Goal: Navigation & Orientation: Find specific page/section

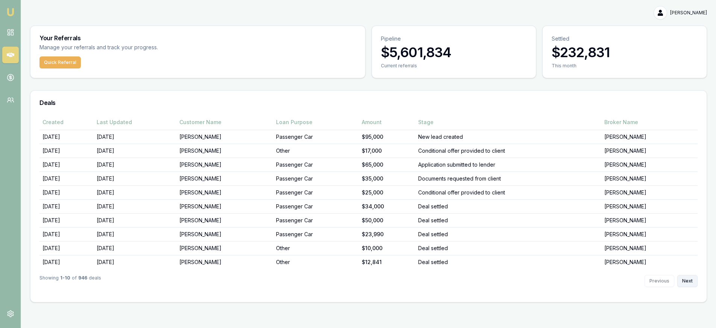
click at [690, 277] on button "Next" at bounding box center [688, 281] width 20 height 12
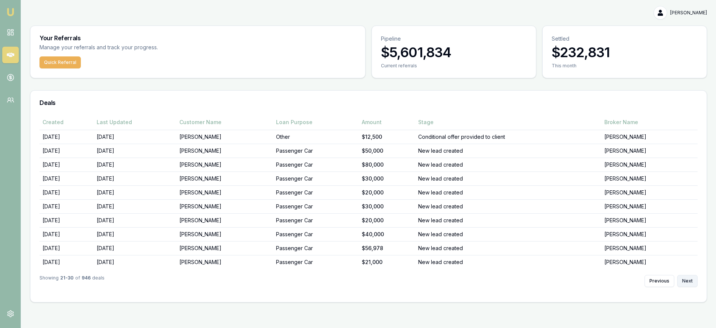
click at [690, 277] on button "Next" at bounding box center [688, 281] width 20 height 12
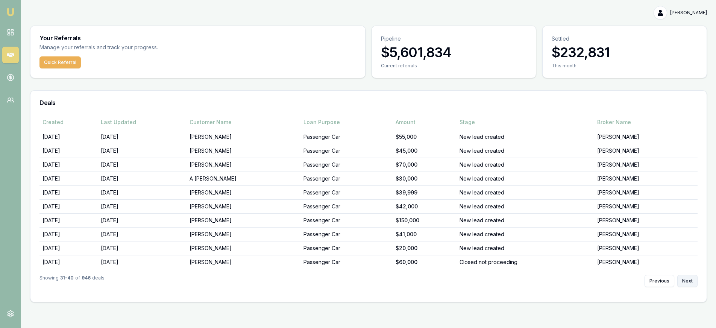
click at [690, 277] on button "Next" at bounding box center [688, 281] width 20 height 12
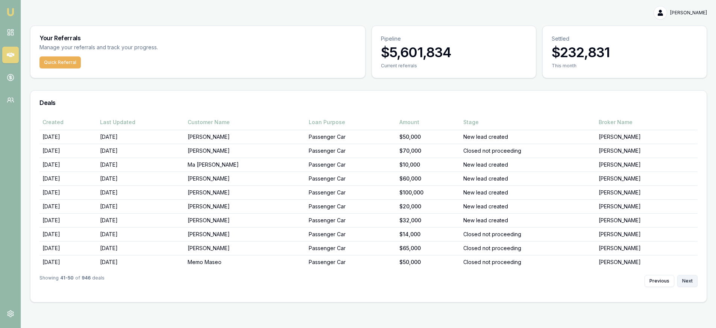
click at [690, 277] on button "Next" at bounding box center [688, 281] width 20 height 12
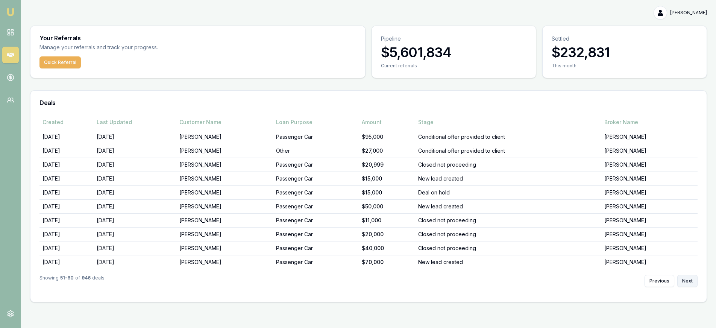
click at [690, 277] on button "Next" at bounding box center [688, 281] width 20 height 12
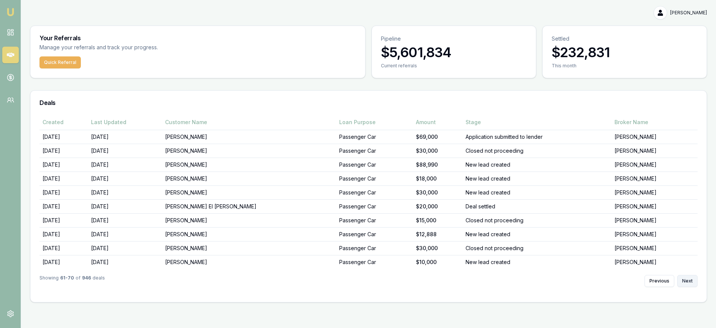
drag, startPoint x: 679, startPoint y: 279, endPoint x: 684, endPoint y: 278, distance: 4.9
click at [680, 279] on button "Next" at bounding box center [688, 281] width 20 height 12
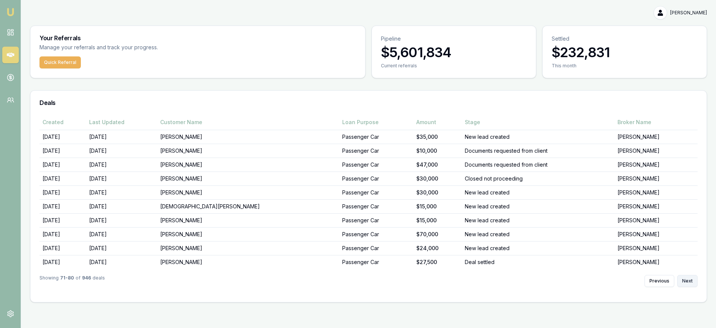
click at [684, 278] on button "Next" at bounding box center [688, 281] width 20 height 12
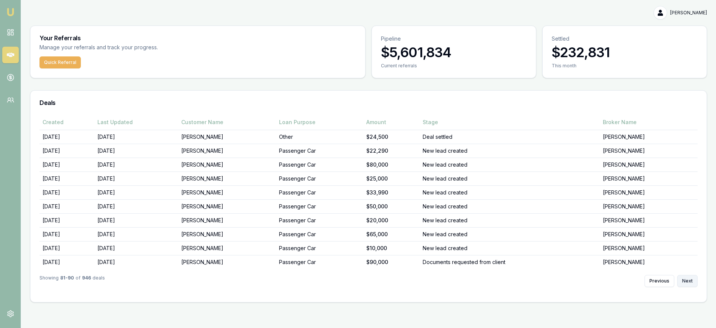
click at [684, 278] on button "Next" at bounding box center [688, 281] width 20 height 12
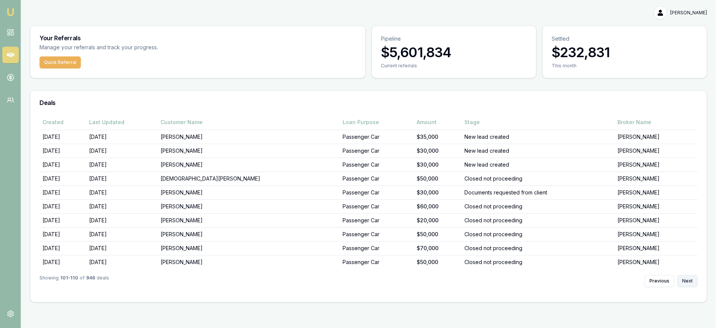
click at [684, 278] on button "Next" at bounding box center [688, 281] width 20 height 12
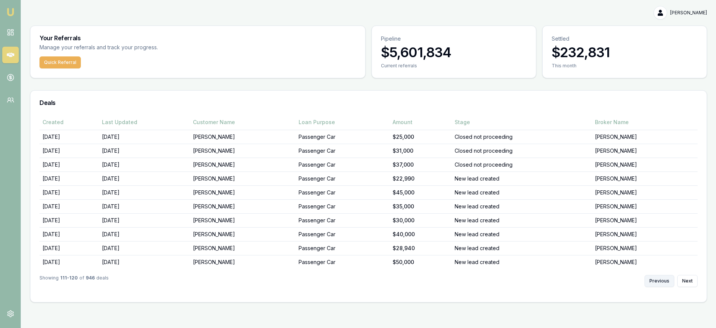
click at [662, 281] on button "Previous" at bounding box center [660, 281] width 30 height 12
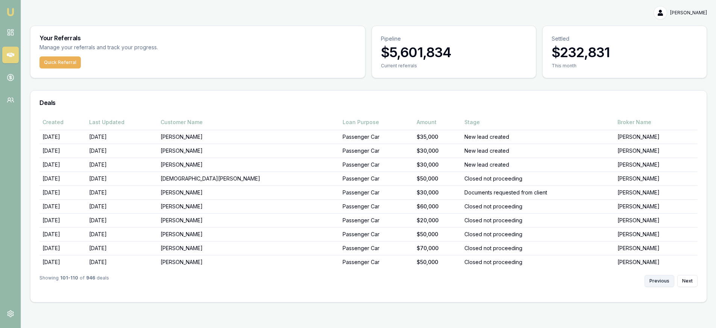
click at [662, 281] on button "Previous" at bounding box center [660, 281] width 30 height 12
click at [663, 280] on button "Previous" at bounding box center [660, 281] width 30 height 12
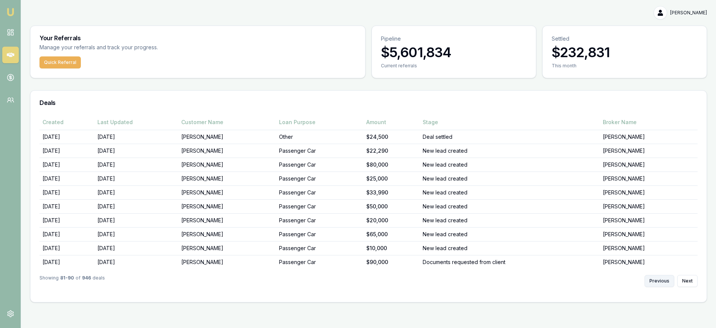
click at [663, 280] on button "Previous" at bounding box center [660, 281] width 30 height 12
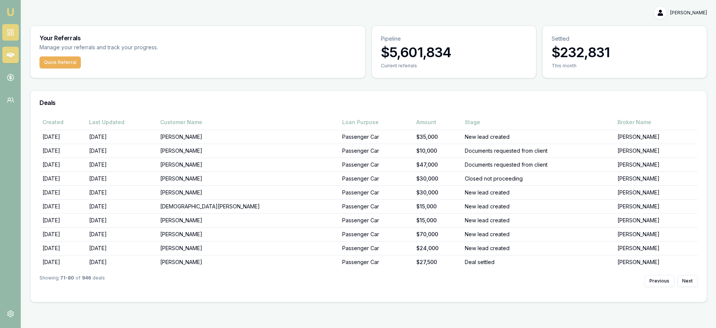
click at [15, 35] on link at bounding box center [10, 32] width 17 height 17
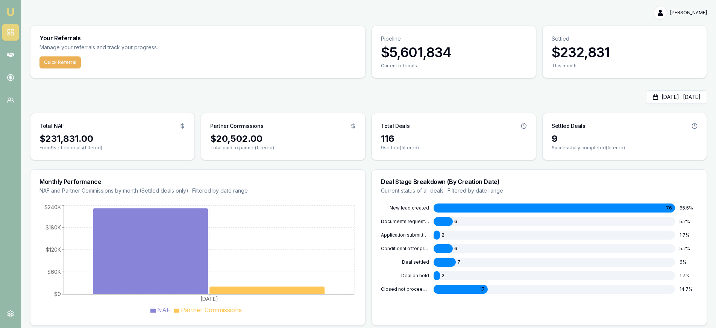
scroll to position [4, 0]
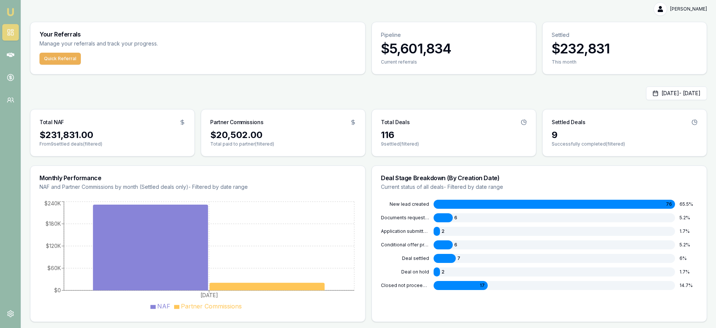
click at [256, 140] on div "$20,502.00" at bounding box center [283, 135] width 146 height 12
click at [15, 56] on link at bounding box center [10, 55] width 17 height 17
